Goal: Transaction & Acquisition: Purchase product/service

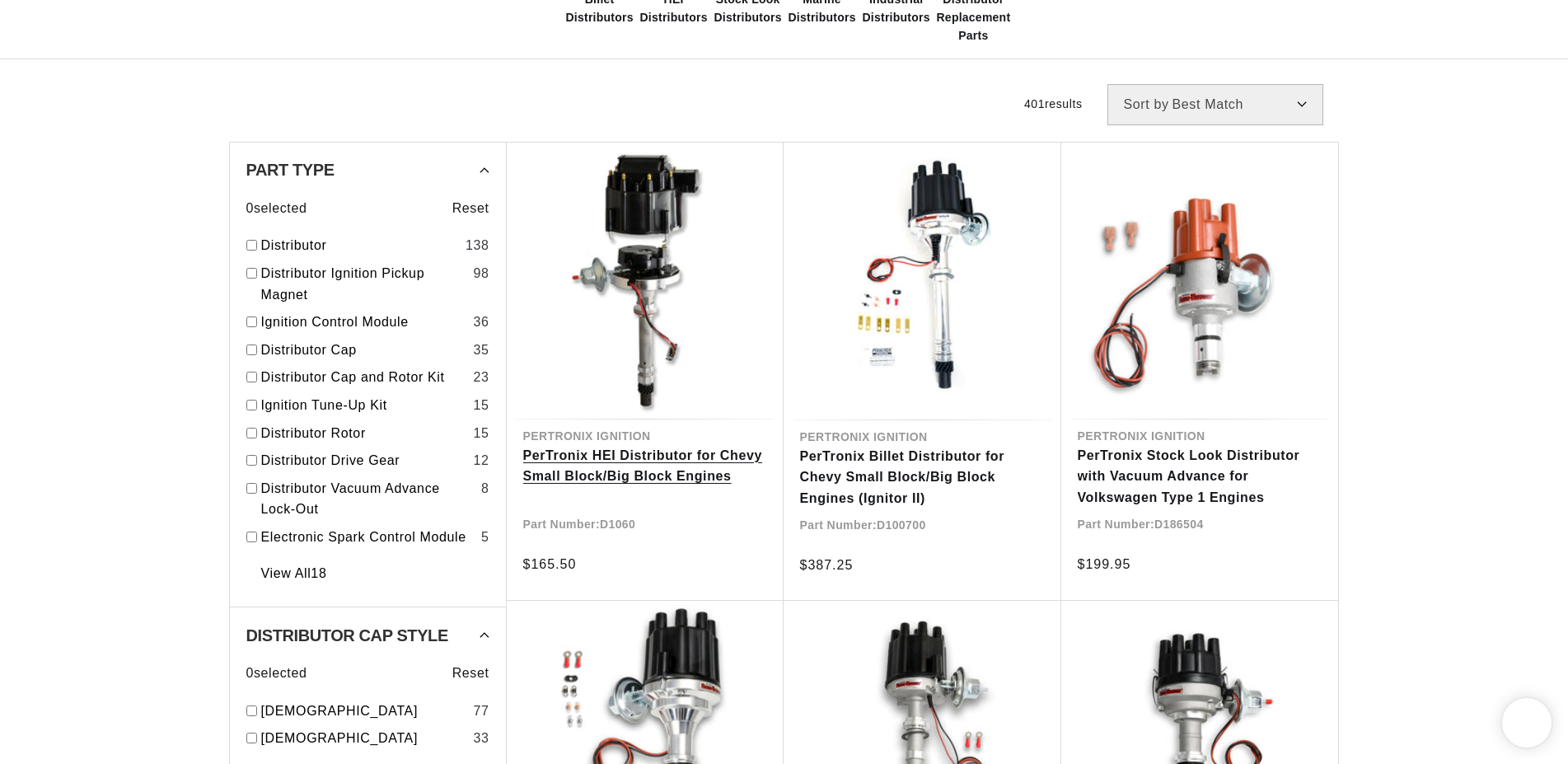
scroll to position [504, 0]
click at [637, 484] on link "PerTronix HEI Distributor for Chevy Small Block/Big Block Engines" at bounding box center [645, 465] width 244 height 42
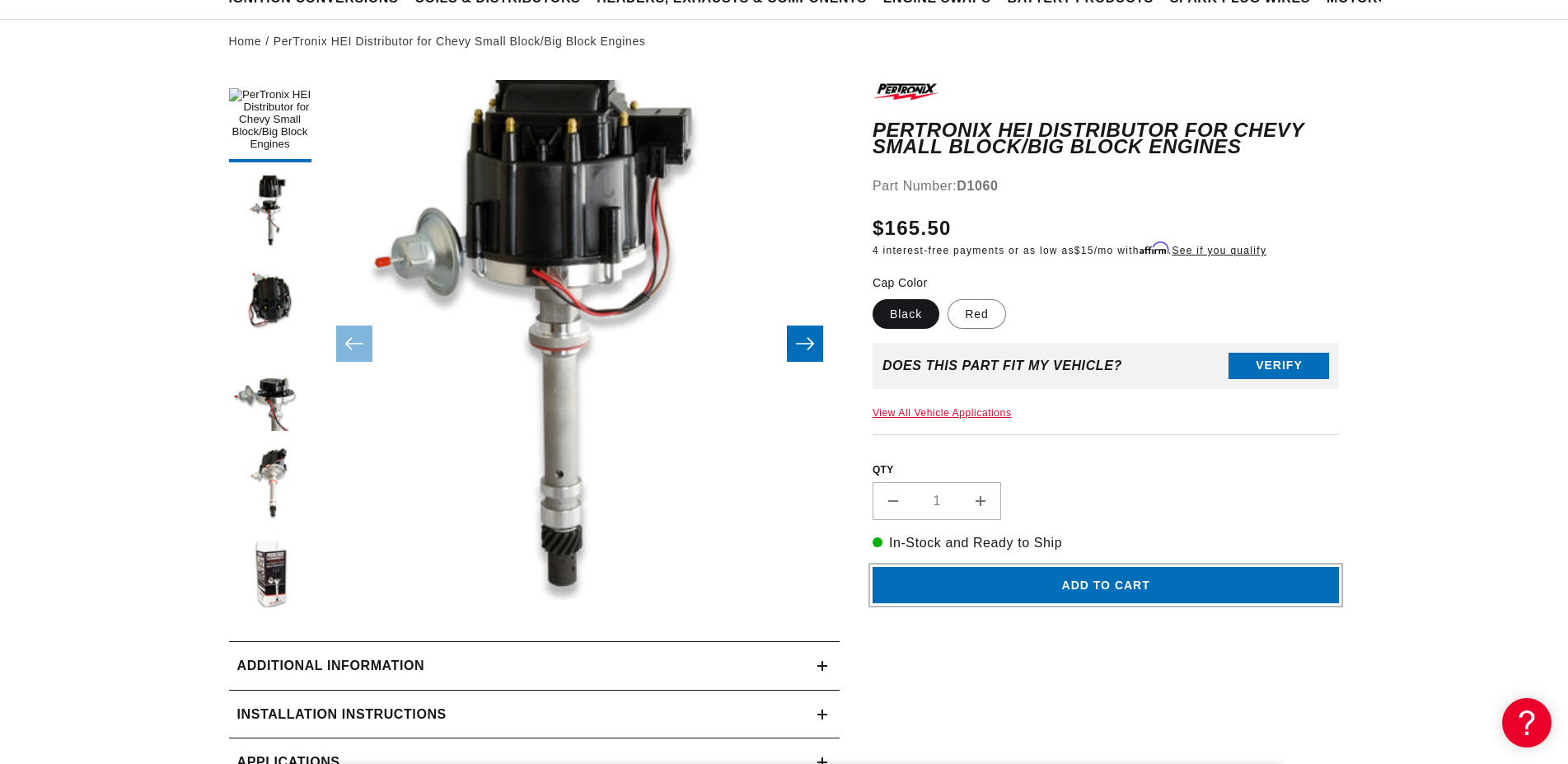
click at [1149, 597] on button "Add to cart" at bounding box center [1105, 585] width 467 height 37
